Goal: Transaction & Acquisition: Book appointment/travel/reservation

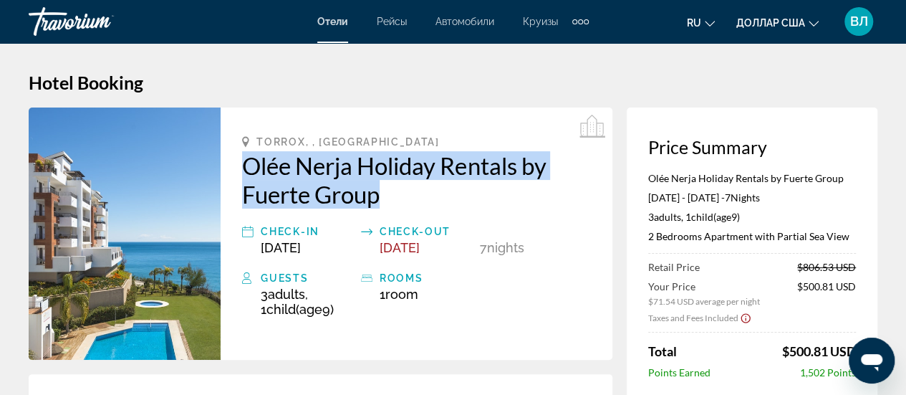
drag, startPoint x: 238, startPoint y: 163, endPoint x: 395, endPoint y: 198, distance: 160.6
click at [395, 198] on div "Torrox, , [GEOGRAPHIC_DATA] Olée Nerja Holiday Rentals by Fuerte Group Check-in…" at bounding box center [417, 233] width 392 height 252
copy h2 "Olée Nerja Holiday Rentals by Fuerte Group"
